Goal: Information Seeking & Learning: Learn about a topic

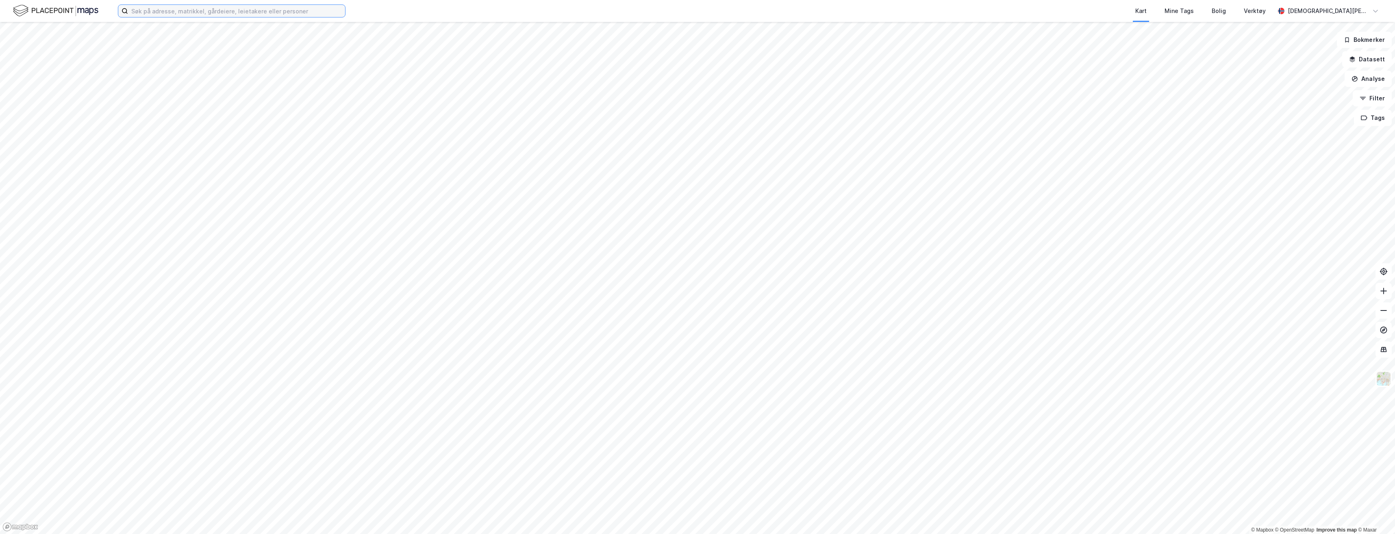
click at [166, 11] on input at bounding box center [236, 11] width 217 height 12
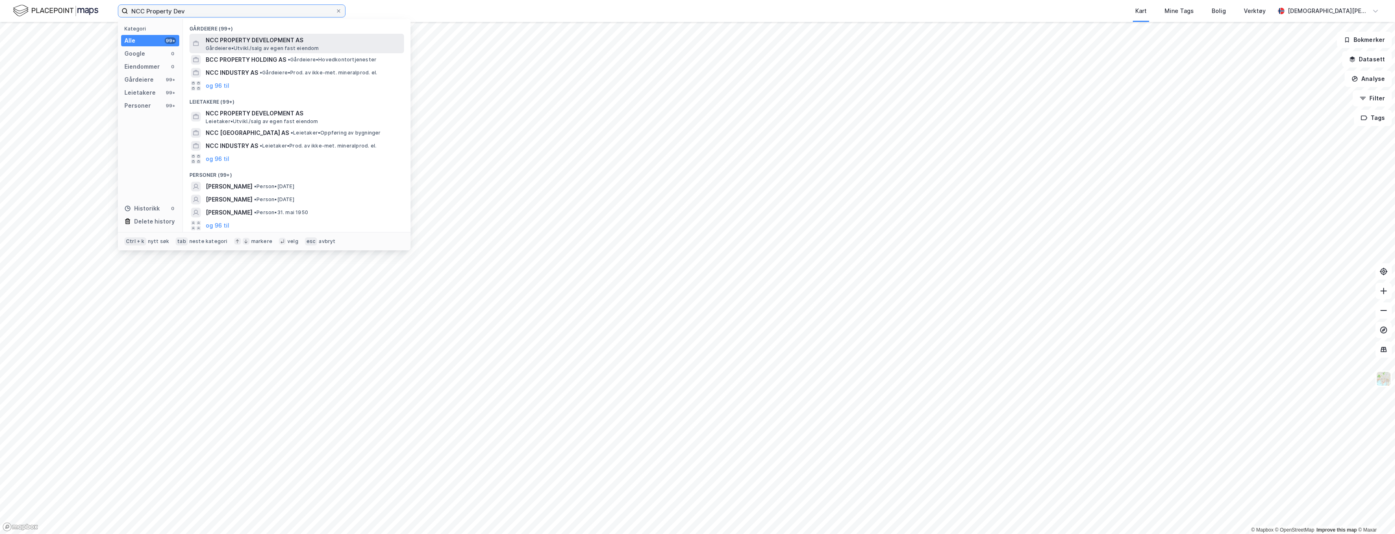
type input "NCC Property Dev"
click at [277, 39] on span "NCC PROPERTY DEVELOPMENT AS" at bounding box center [303, 40] width 195 height 10
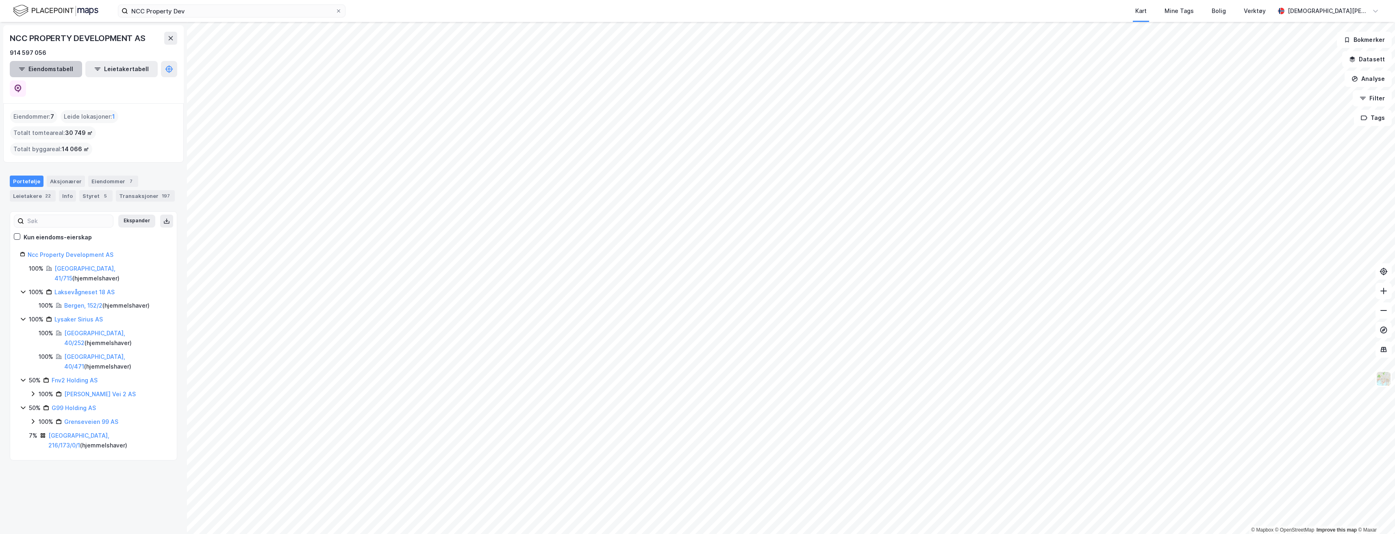
click at [55, 65] on button "Eiendomstabell" at bounding box center [46, 69] width 72 height 16
